Goal: Go to known website: Access a specific website the user already knows

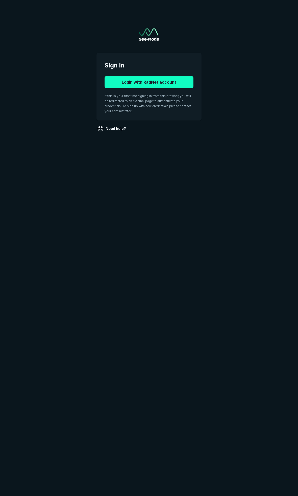
click at [145, 84] on button "Login with RadNet account" at bounding box center [149, 82] width 89 height 12
